Goal: Transaction & Acquisition: Book appointment/travel/reservation

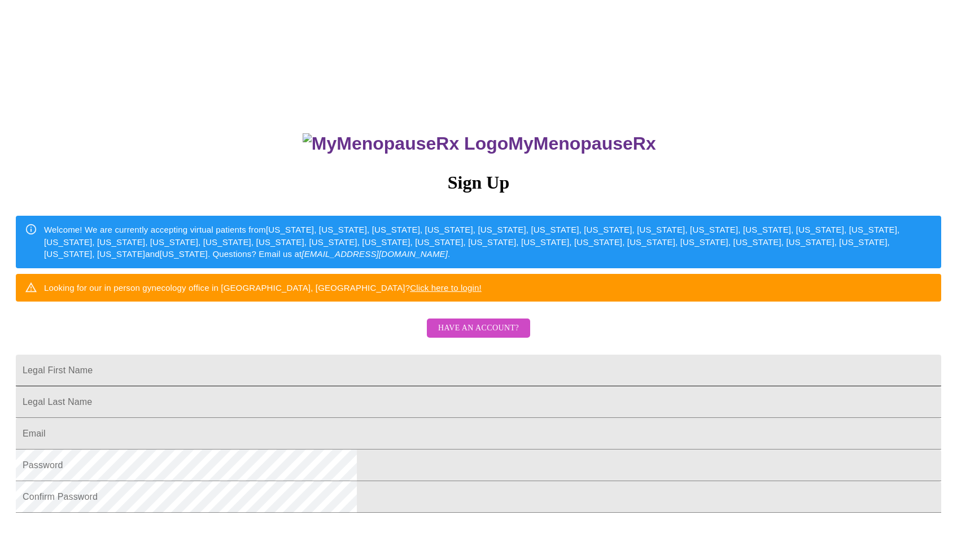
click at [442, 386] on input "Legal First Name" at bounding box center [478, 371] width 925 height 32
click at [501, 335] on span "Have an account?" at bounding box center [478, 328] width 81 height 14
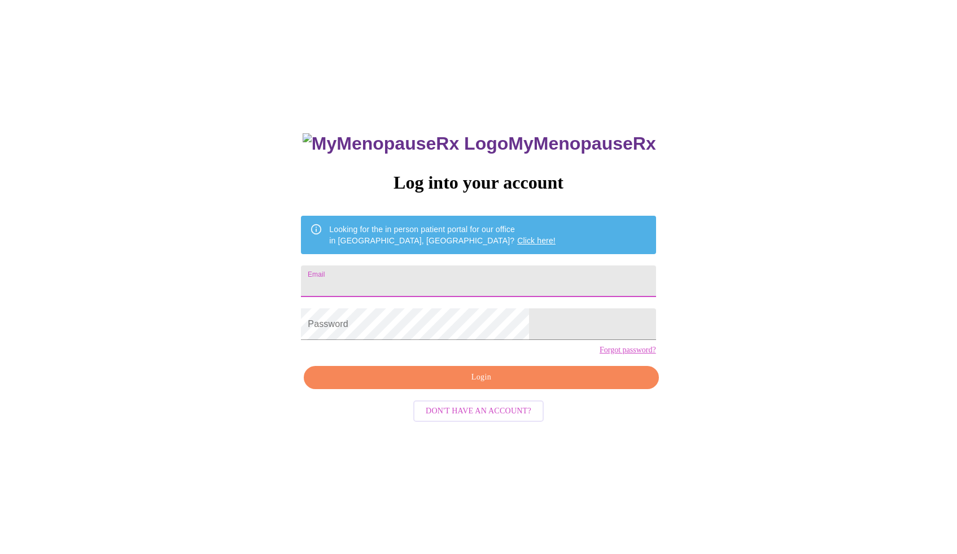
click at [482, 269] on input "Email" at bounding box center [478, 281] width 355 height 32
type input "[EMAIL_ADDRESS][DOMAIN_NAME]"
click at [447, 385] on span "Login" at bounding box center [481, 377] width 329 height 14
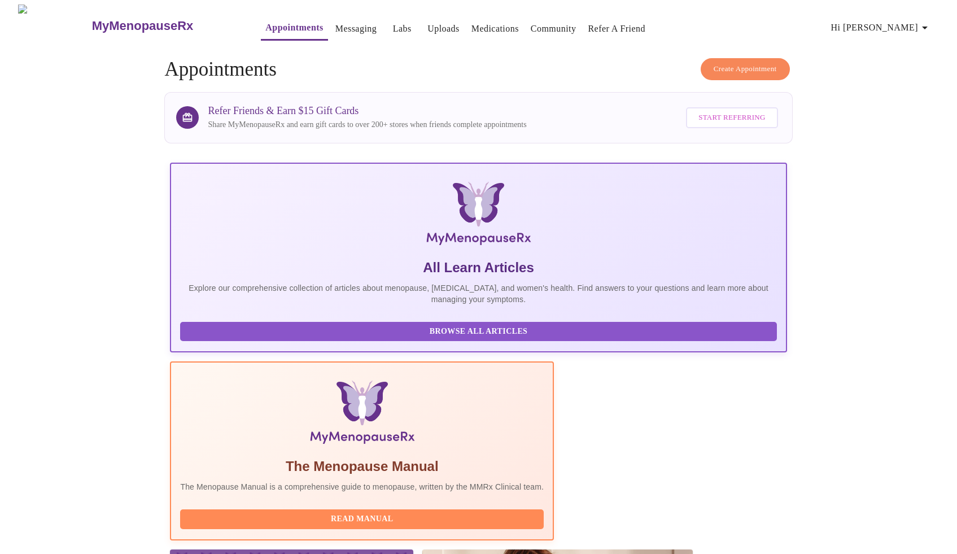
click at [280, 23] on link "Appointments" at bounding box center [294, 28] width 58 height 16
click at [767, 63] on span "Create Appointment" at bounding box center [745, 69] width 63 height 13
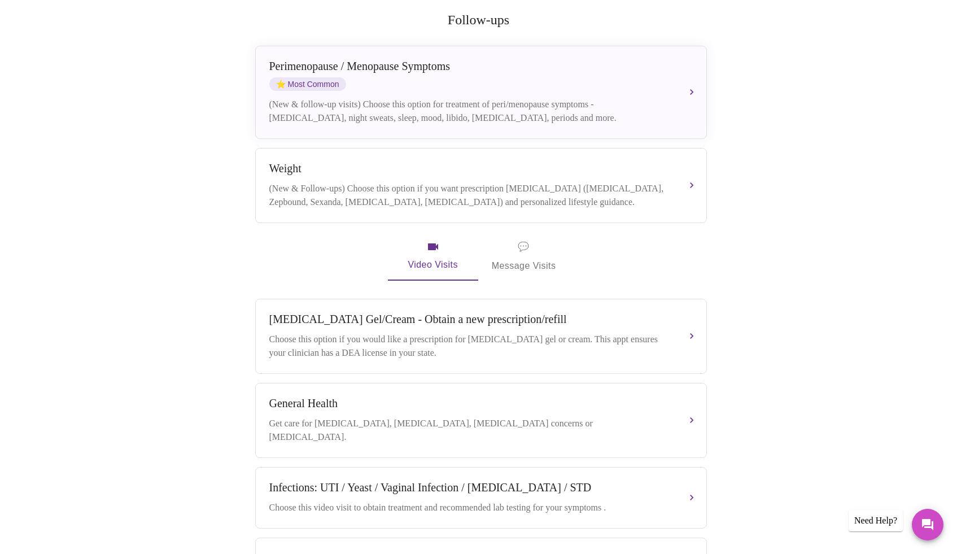
scroll to position [222, 0]
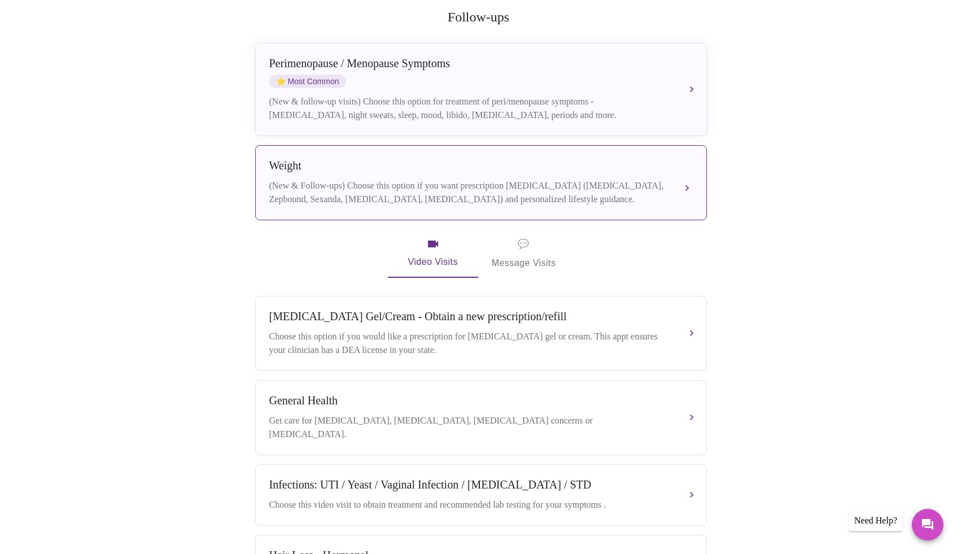
click at [501, 179] on div "(New & Follow-ups) Choose this option if you want prescription weight managemen…" at bounding box center [469, 192] width 401 height 27
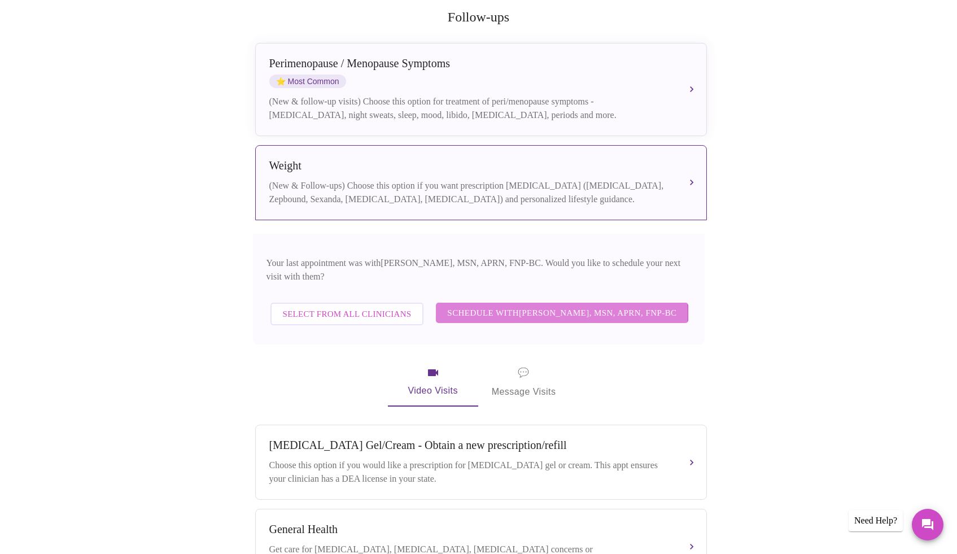
click at [487, 305] on span "Schedule with Larissa Wright, MSN, APRN, FNP-BC" at bounding box center [561, 312] width 229 height 15
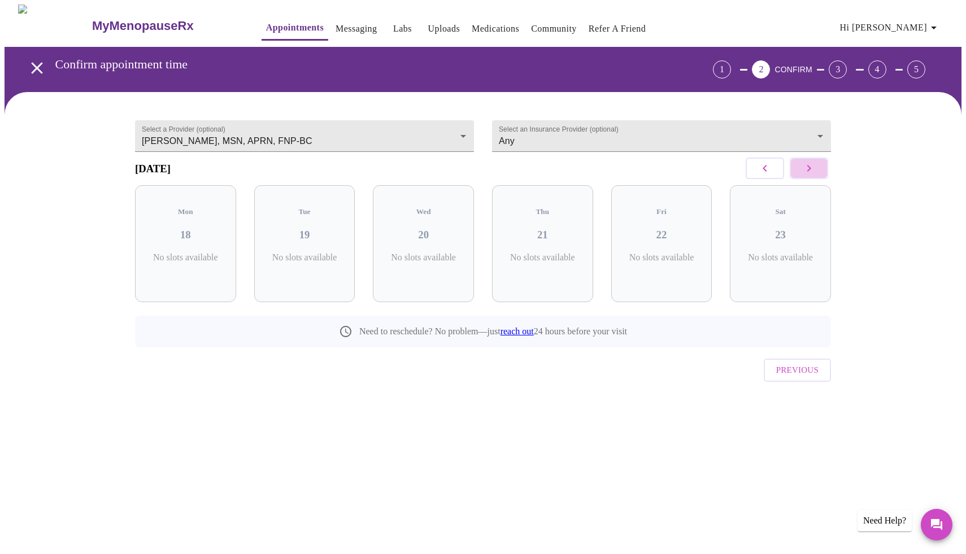
click at [820, 168] on button "button" at bounding box center [808, 168] width 38 height 21
click at [393, 24] on link "Labs" at bounding box center [402, 29] width 19 height 16
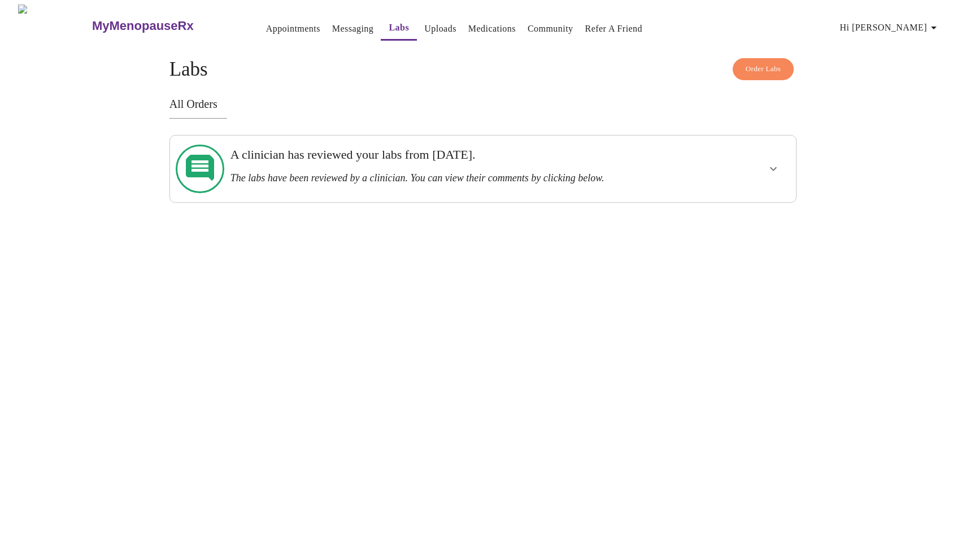
click at [356, 156] on h3 "A clinician has reviewed your labs from Thursday, December 19th." at bounding box center [452, 154] width 444 height 15
click at [769, 164] on icon "show more" at bounding box center [773, 169] width 14 height 14
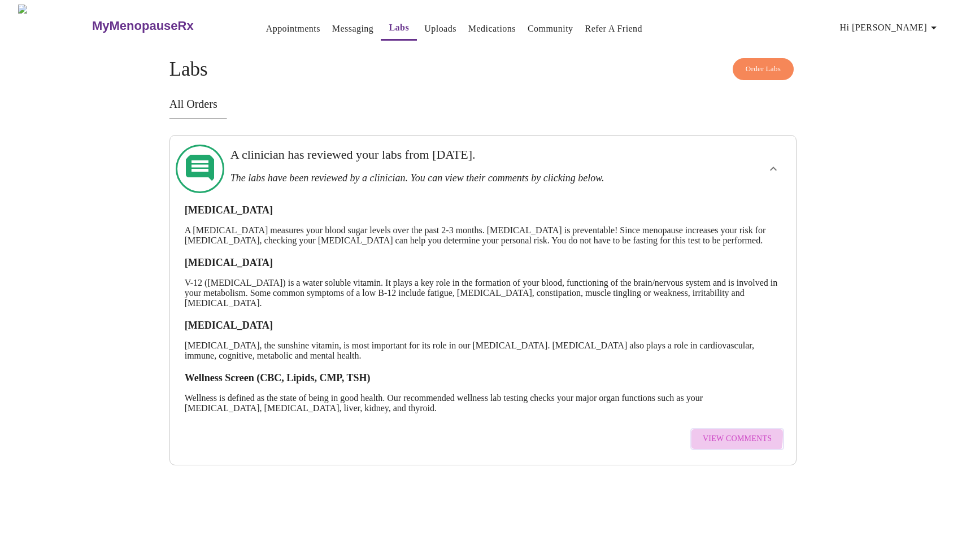
click at [710, 443] on span "View Comments" at bounding box center [736, 439] width 69 height 14
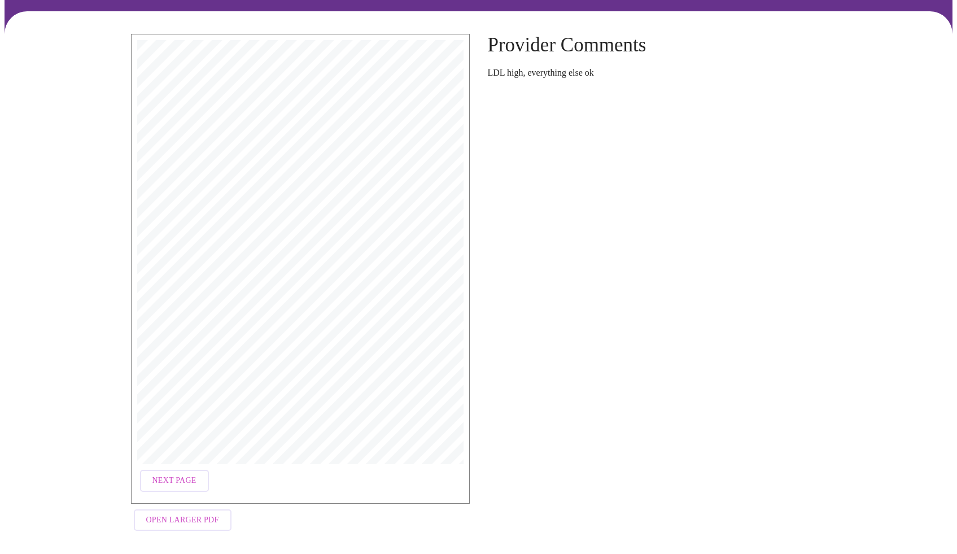
scroll to position [72, 0]
click at [188, 518] on span "Open Larger PDF" at bounding box center [182, 520] width 73 height 14
click at [194, 473] on span "Next Page" at bounding box center [174, 480] width 44 height 14
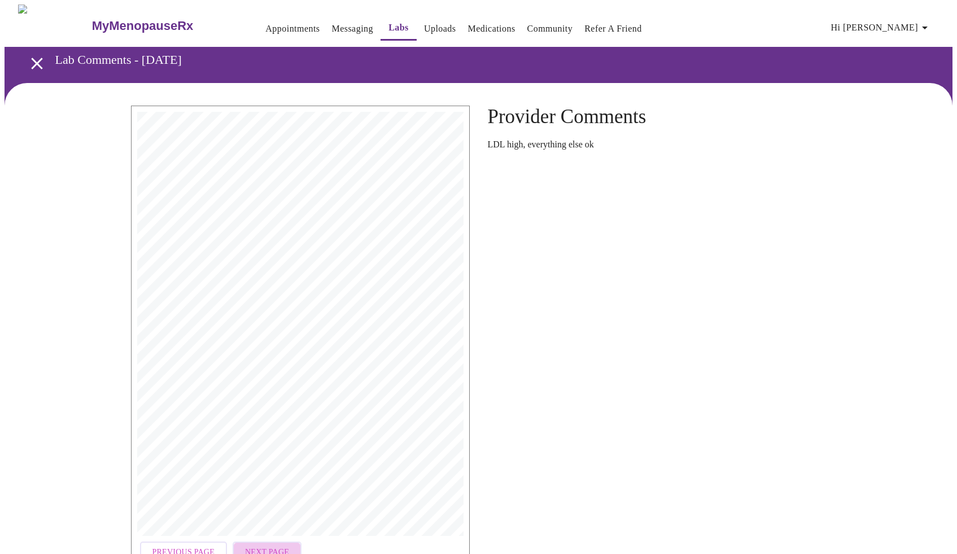
click at [254, 545] on span "Next Page" at bounding box center [267, 552] width 44 height 14
click at [254, 543] on div "Previous Page" at bounding box center [300, 341] width 339 height 470
